Goal: Information Seeking & Learning: Learn about a topic

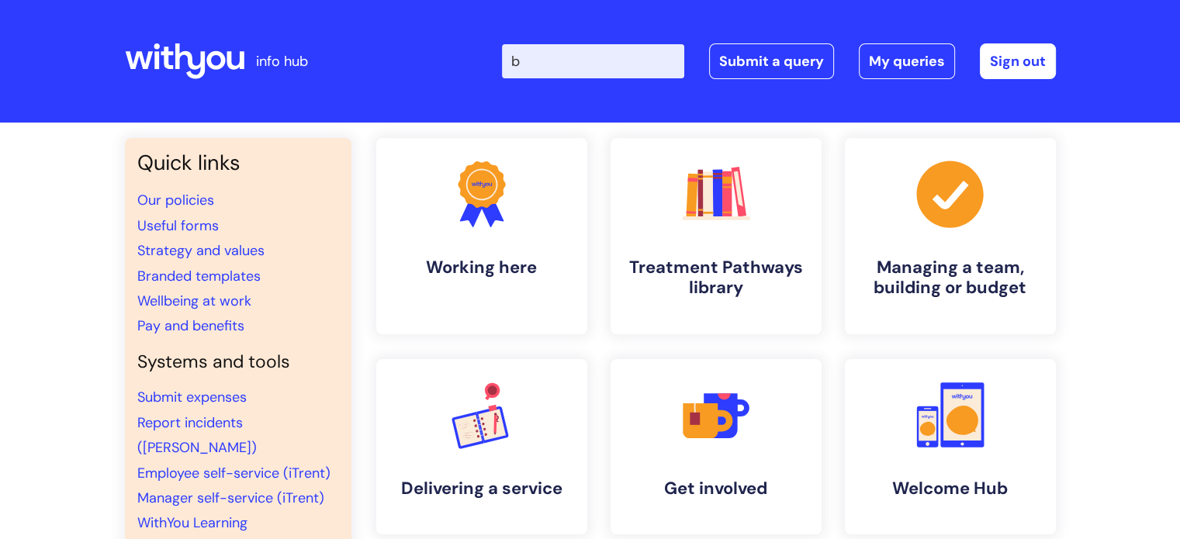
click at [615, 57] on input "b" at bounding box center [593, 61] width 182 height 34
type input "benefits"
click button "Search" at bounding box center [0, 0] width 0 height 0
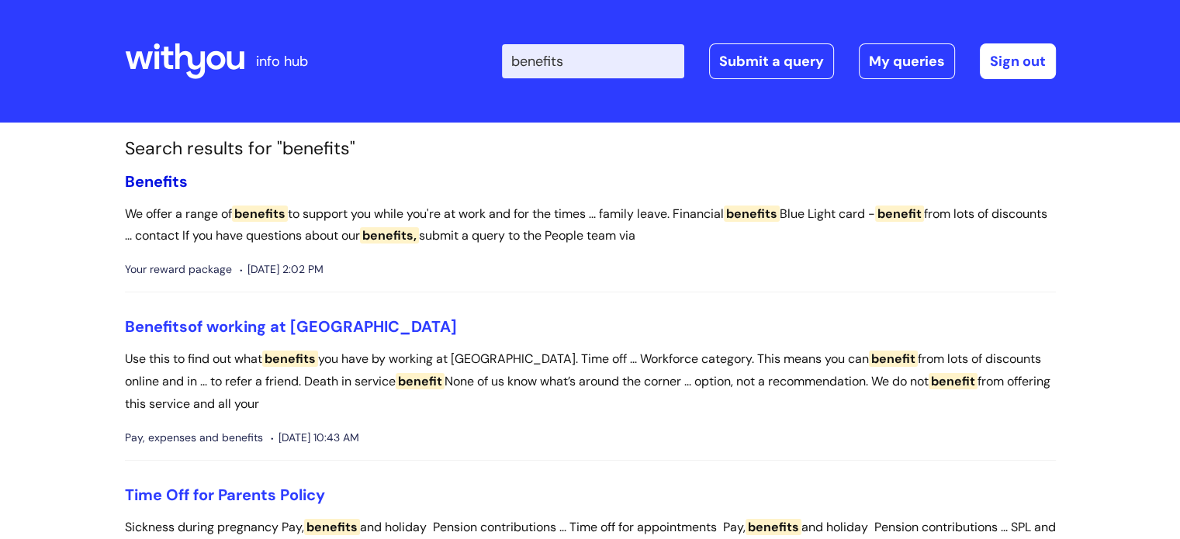
click at [152, 182] on span "Benefits" at bounding box center [156, 181] width 63 height 20
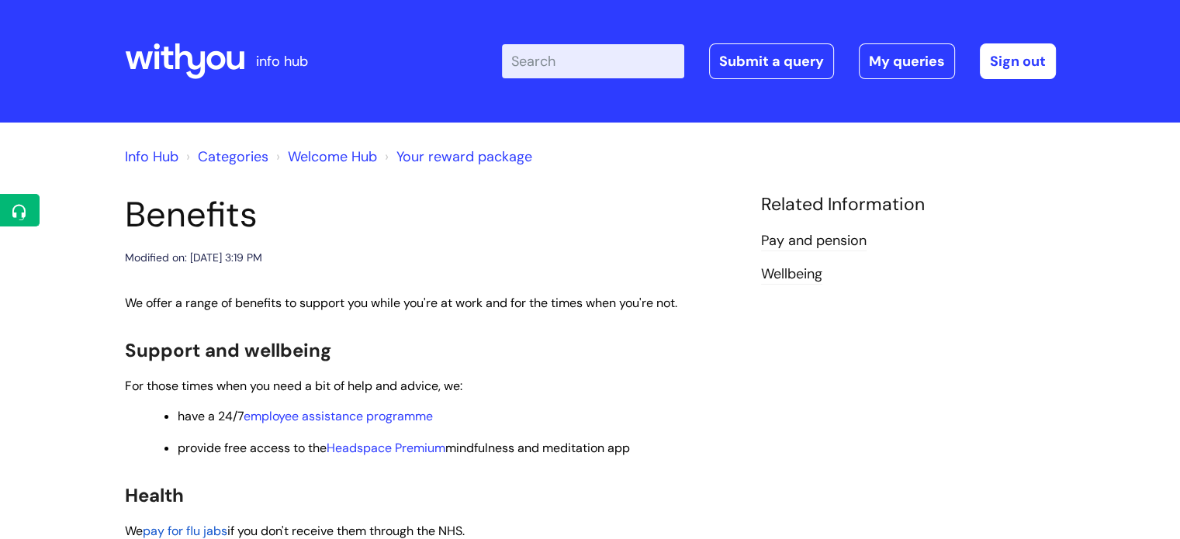
click at [616, 61] on input "Enter your search term here..." at bounding box center [593, 61] width 182 height 34
type input "pension"
click button "Search" at bounding box center [0, 0] width 0 height 0
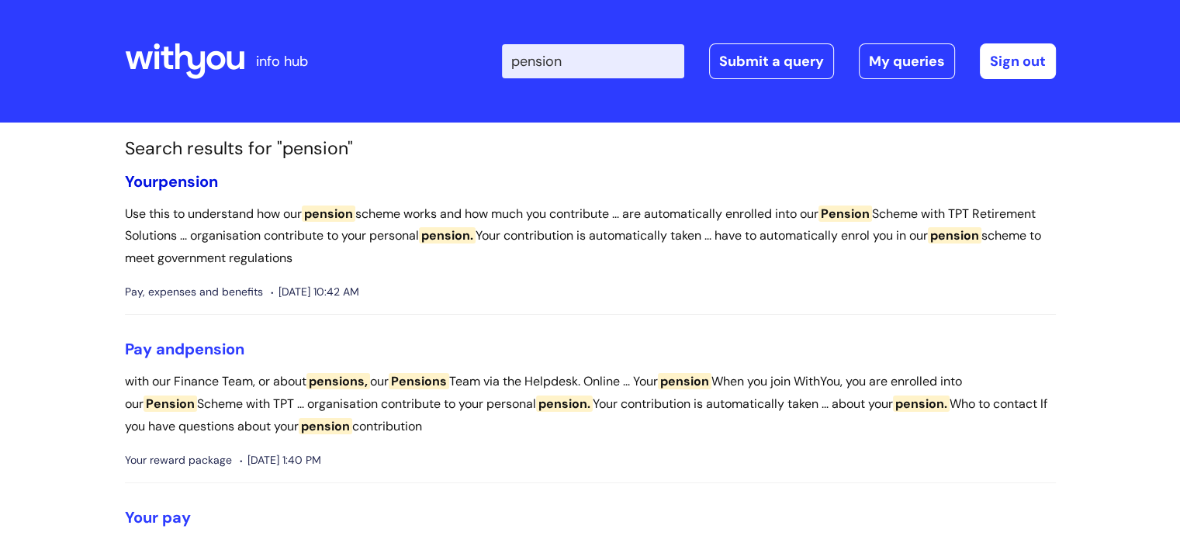
click at [178, 176] on span "pension" at bounding box center [188, 181] width 60 height 20
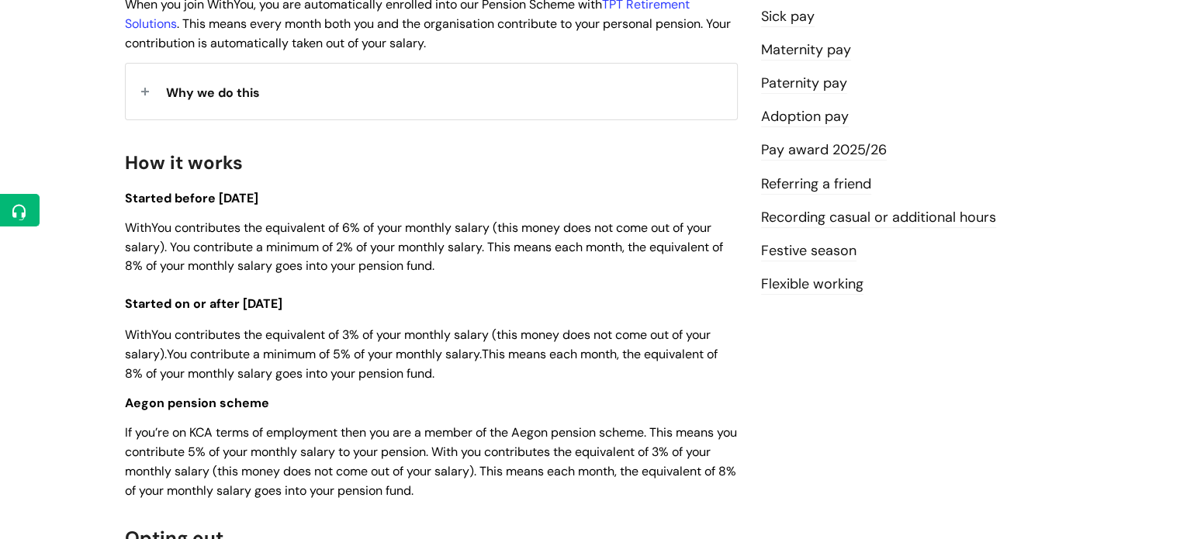
scroll to position [504, 0]
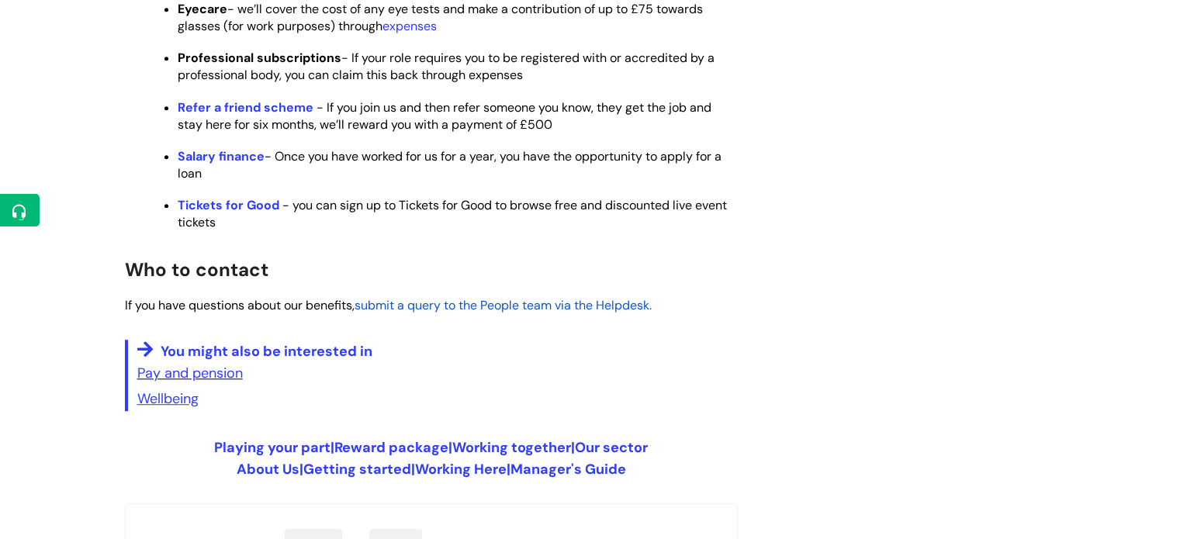
scroll to position [1089, 0]
